Goal: Find specific page/section

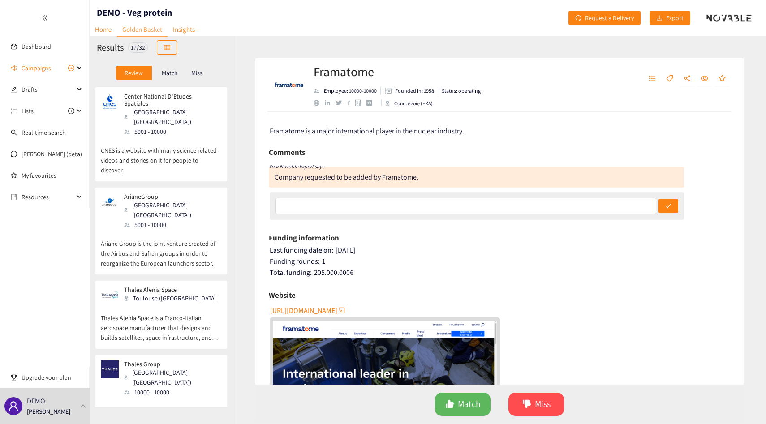
scroll to position [458, 0]
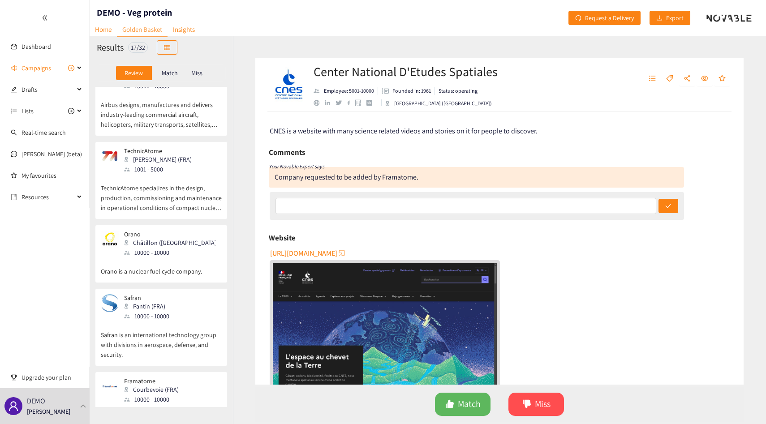
scroll to position [431, 0]
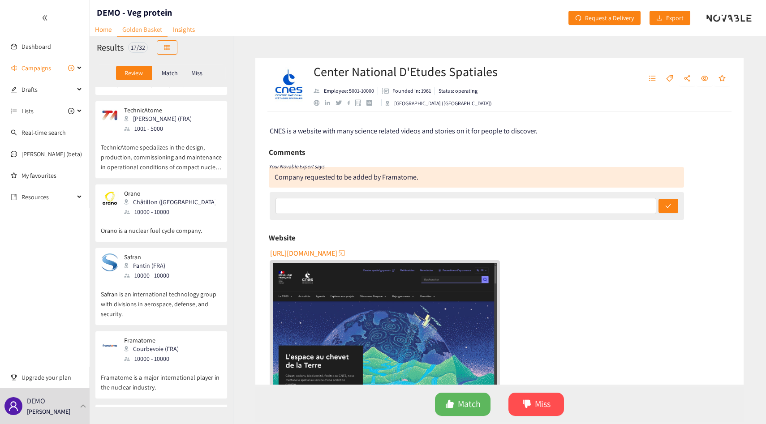
click at [157, 254] on p "Safran" at bounding box center [146, 257] width 45 height 7
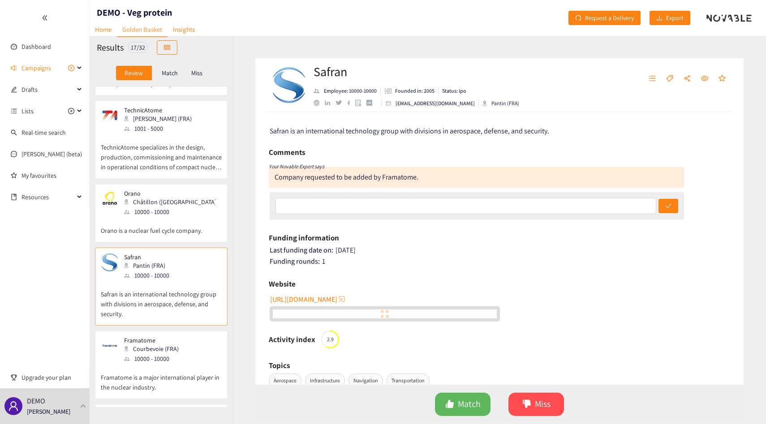
click at [159, 217] on p "Orano is a nuclear fuel cycle company." at bounding box center [161, 226] width 121 height 19
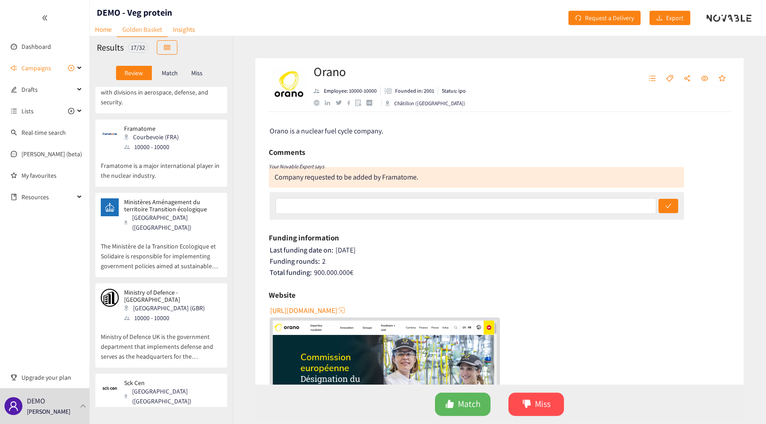
scroll to position [630, 0]
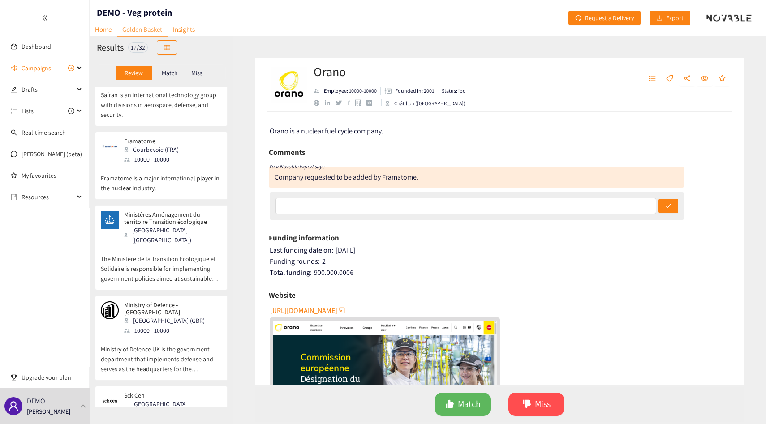
click at [174, 155] on div "10000 - 10000" at bounding box center [154, 160] width 60 height 10
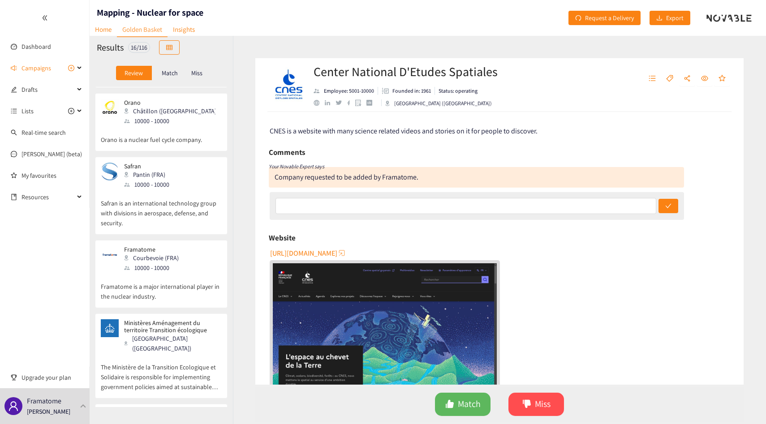
scroll to position [521, 0]
click at [163, 254] on div "Courbevoie (FRA)" at bounding box center [154, 259] width 60 height 10
